Goal: Navigation & Orientation: Go to known website

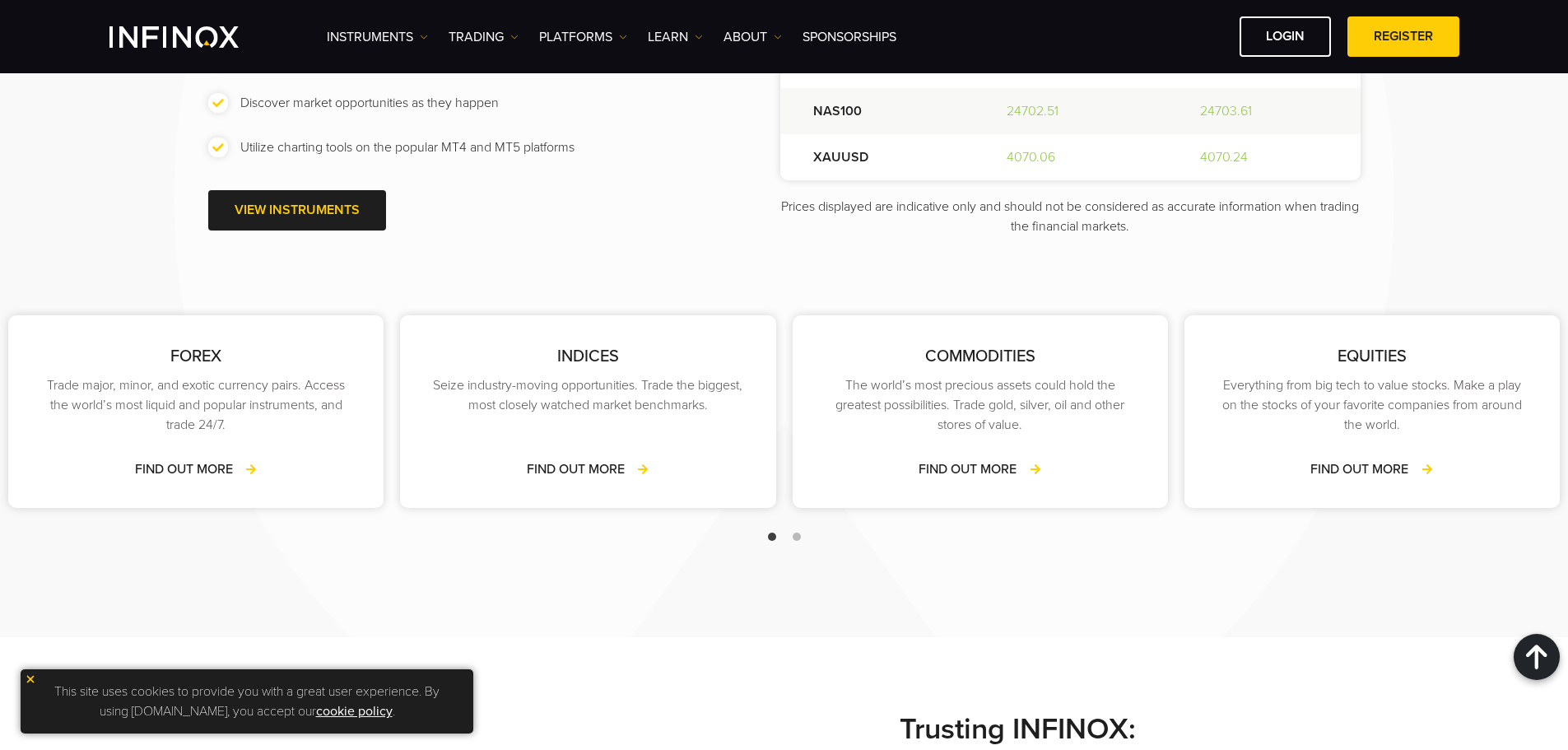
scroll to position [2304, 0]
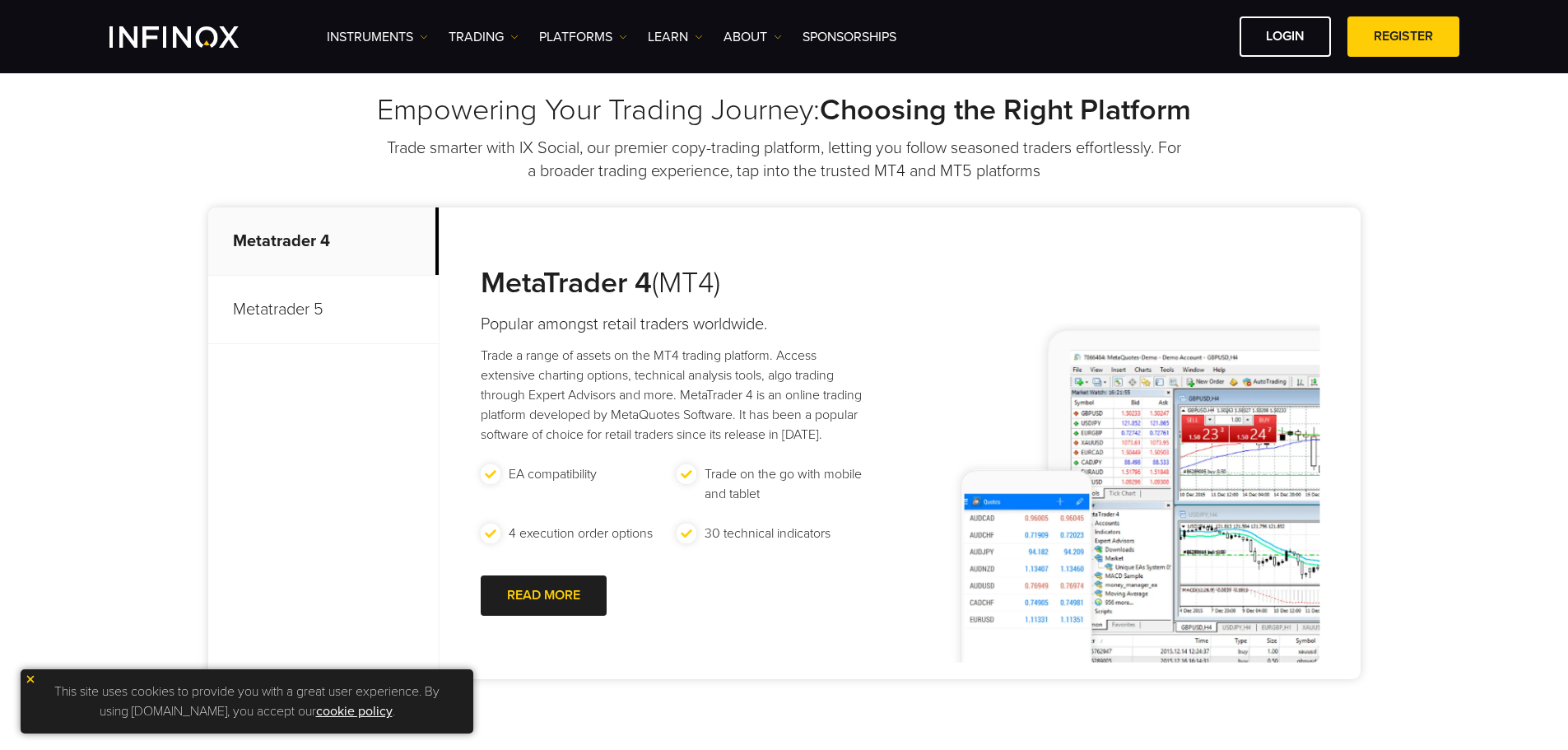
scroll to position [658, 0]
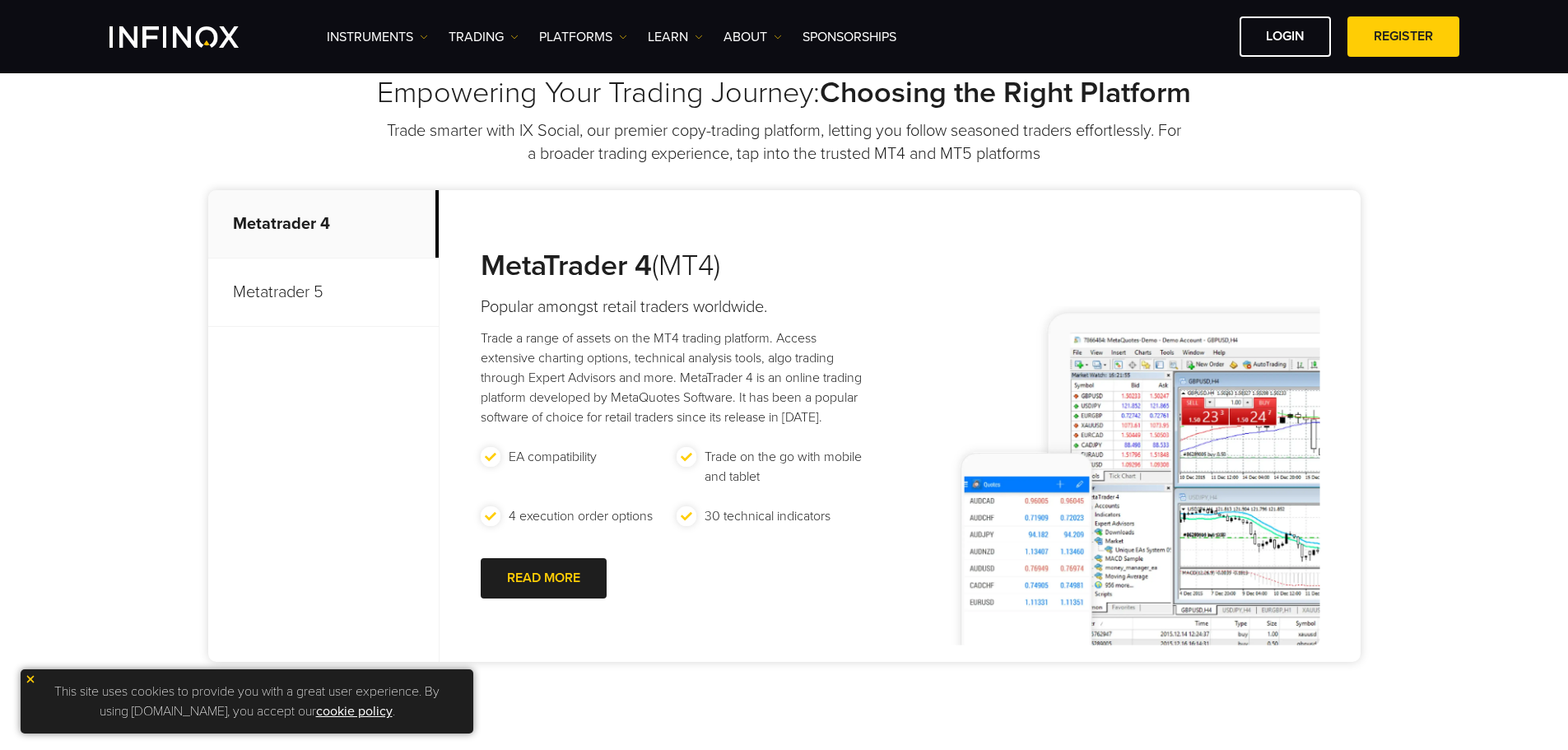
click at [148, 40] on img "INFINOX Logo" at bounding box center [174, 36] width 129 height 21
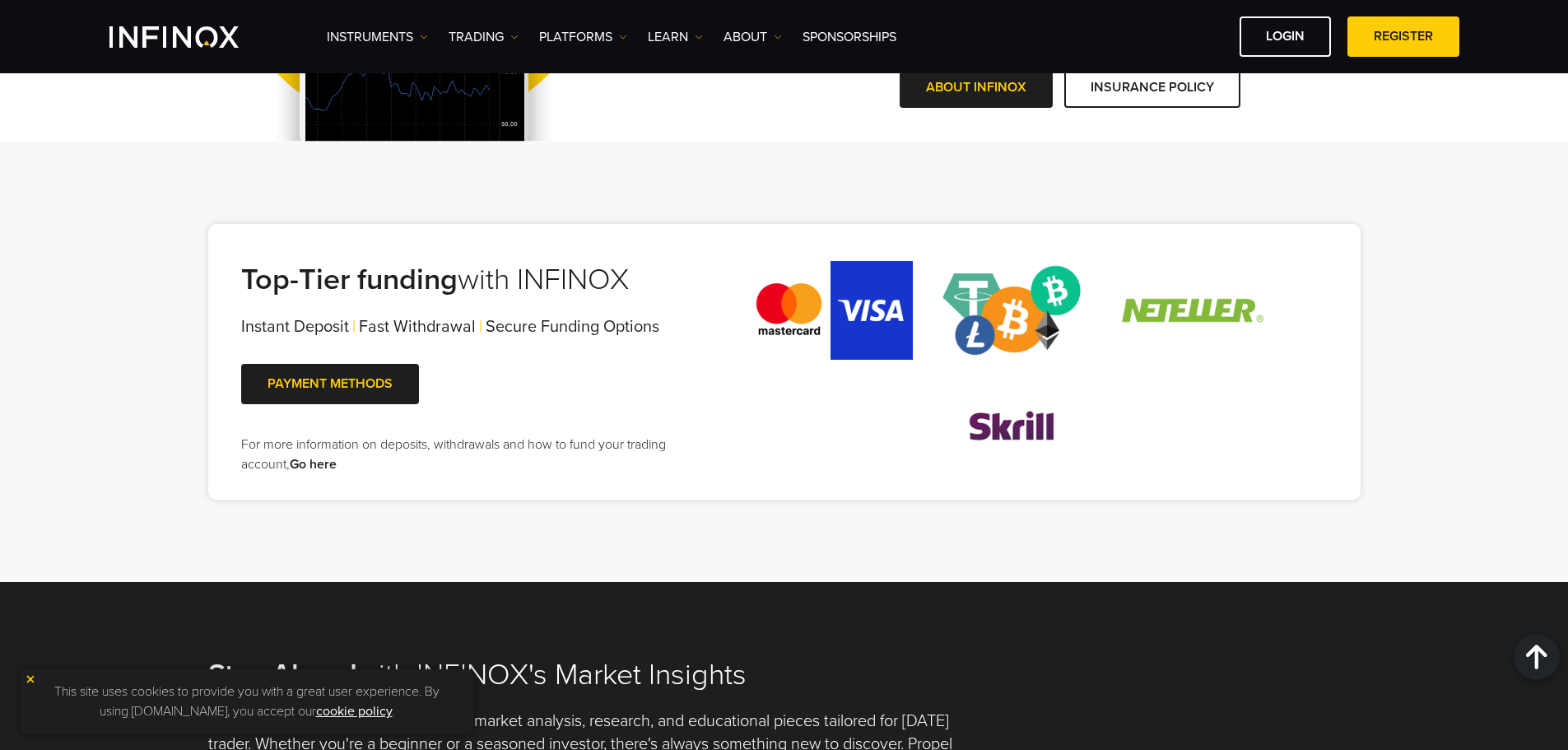
scroll to position [3538, 0]
